Goal: Information Seeking & Learning: Learn about a topic

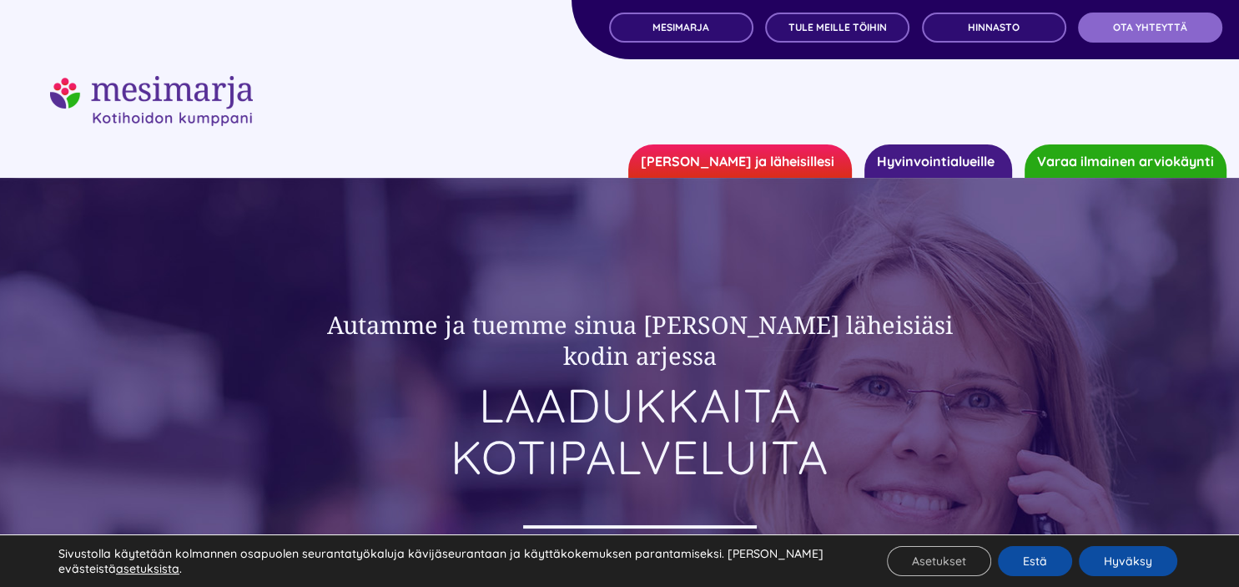
click at [770, 168] on link "[PERSON_NAME] ja läheisillesi" at bounding box center [740, 160] width 224 height 33
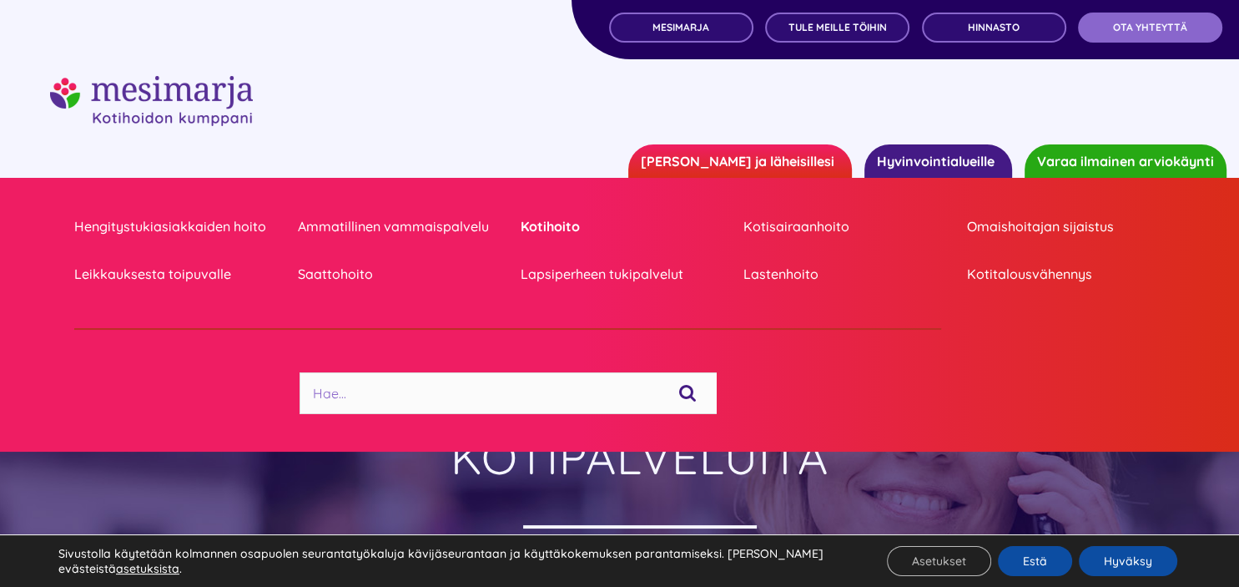
click at [570, 228] on link "Kotihoito" at bounding box center [620, 226] width 198 height 23
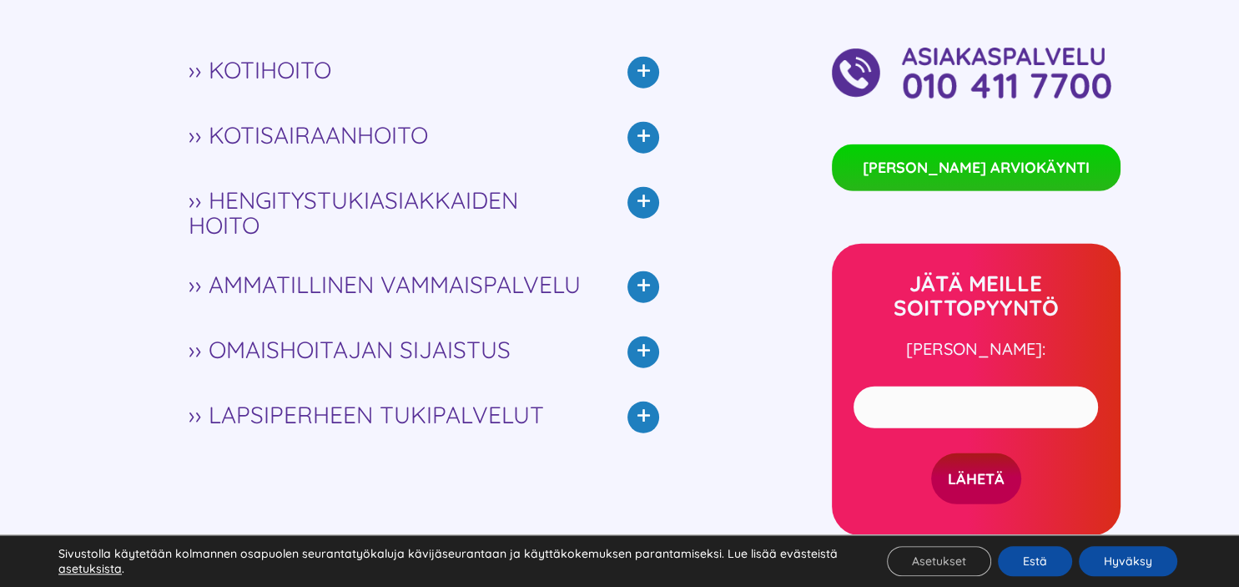
scroll to position [3893, 0]
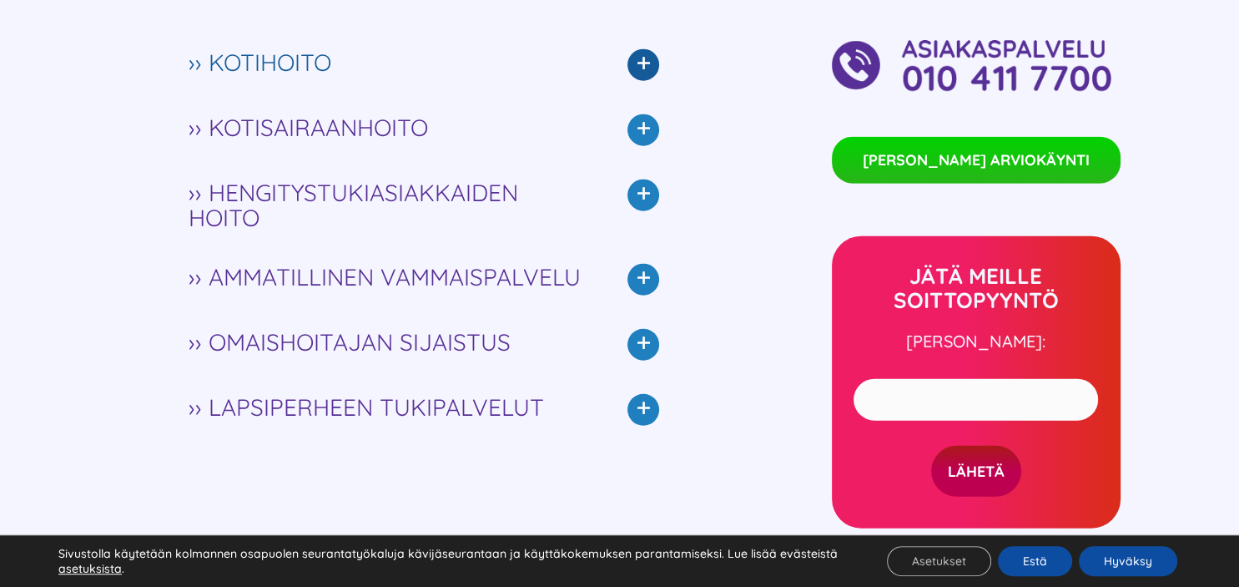
click at [654, 63] on icon at bounding box center [644, 64] width 32 height 32
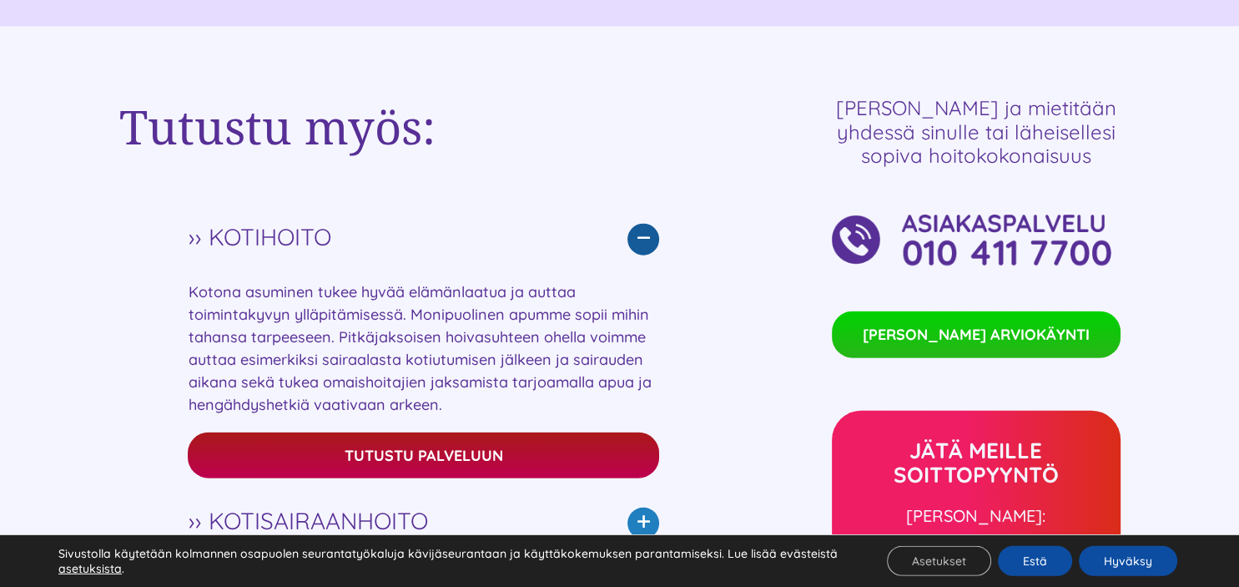
scroll to position [3702, 0]
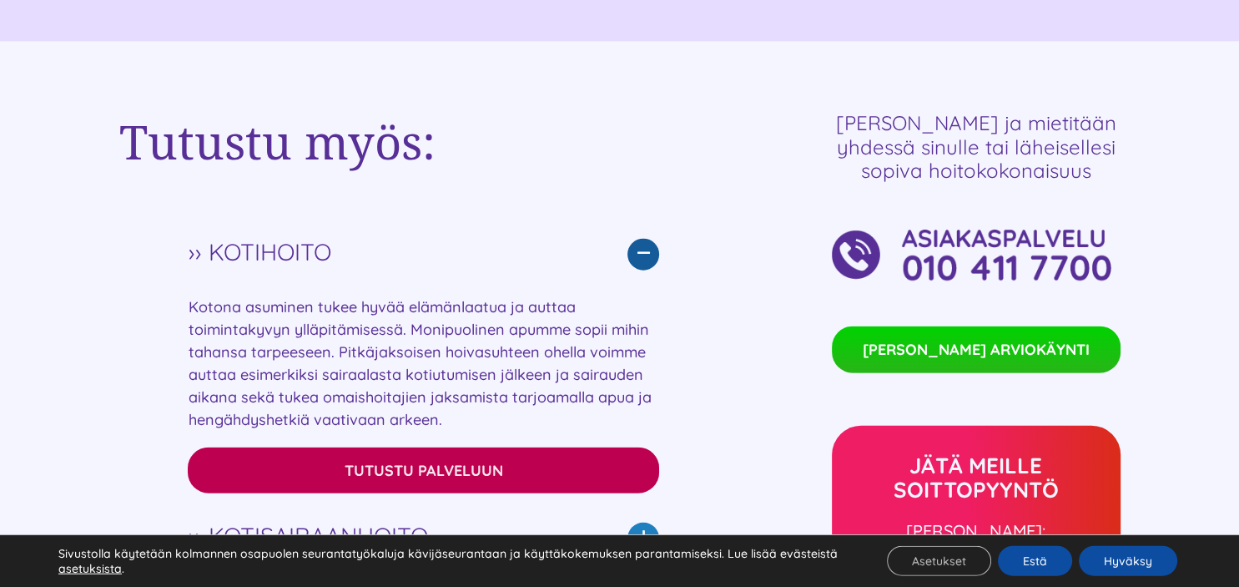
click at [487, 471] on span "Tutustu palveluun" at bounding box center [424, 471] width 159 height 18
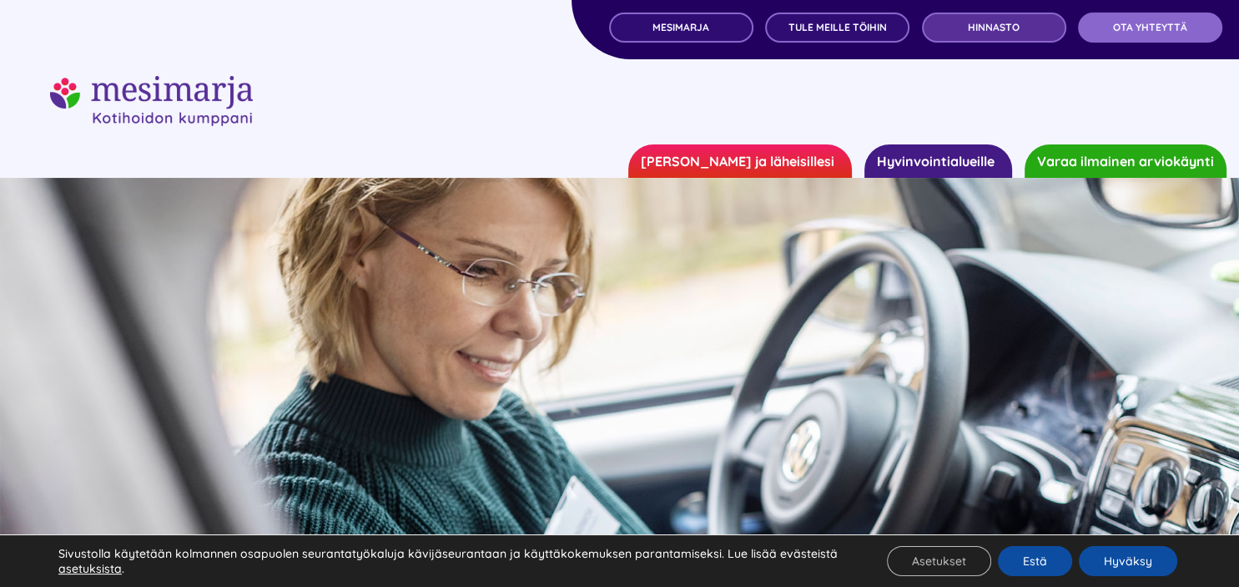
click at [983, 29] on span "Hinnasto" at bounding box center [994, 28] width 52 height 12
